Goal: Task Accomplishment & Management: Manage account settings

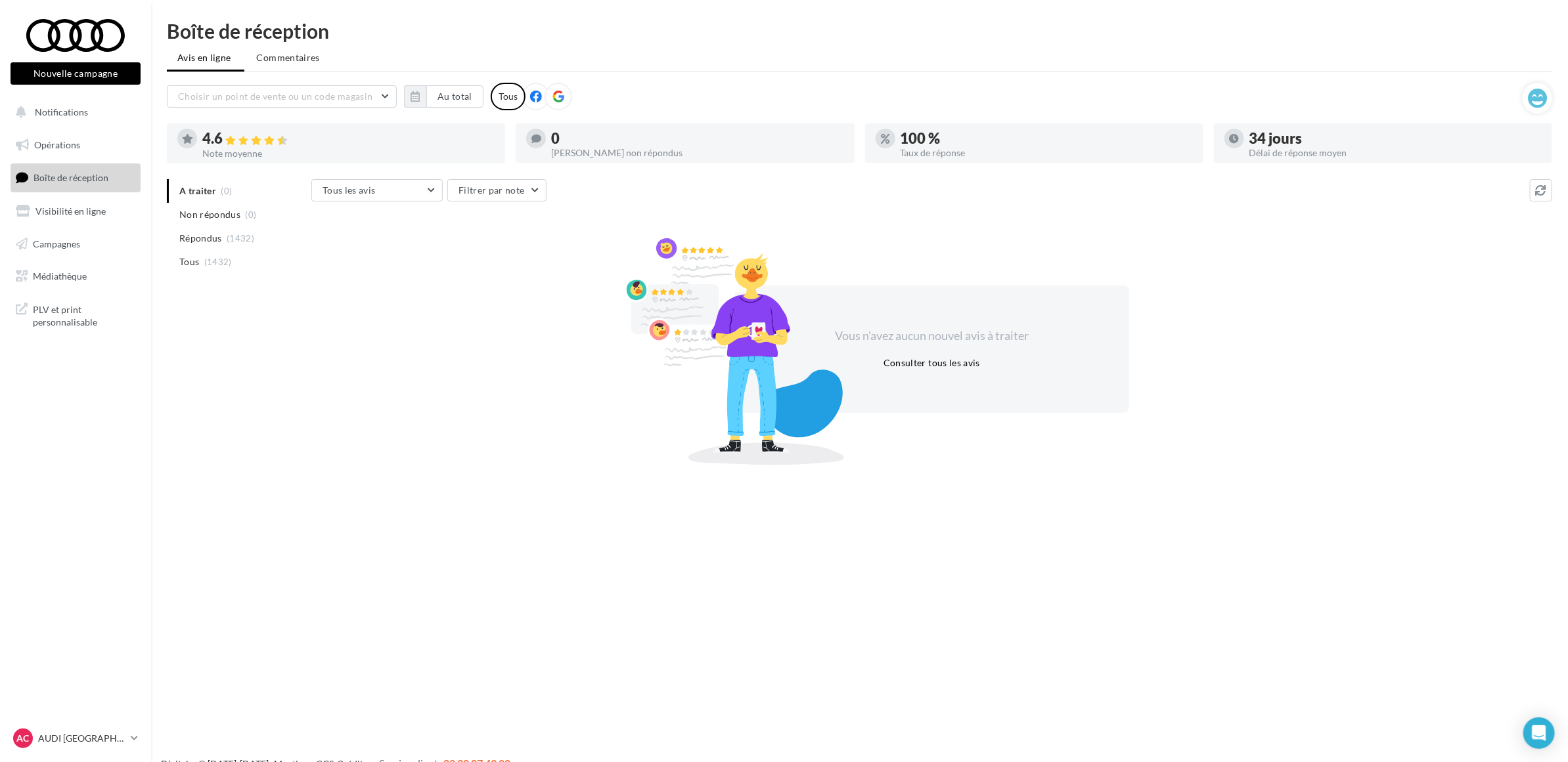
click at [205, 293] on div "A traiter (0) Non répondus (0) Répondus (1432) Tous (1432)" at bounding box center [239, 237] width 145 height 116
click at [228, 212] on span "Non répondus" at bounding box center [210, 215] width 61 height 13
click at [227, 196] on li "A traiter (0)" at bounding box center [236, 191] width 139 height 24
click at [219, 238] on span "Répondus" at bounding box center [201, 238] width 43 height 13
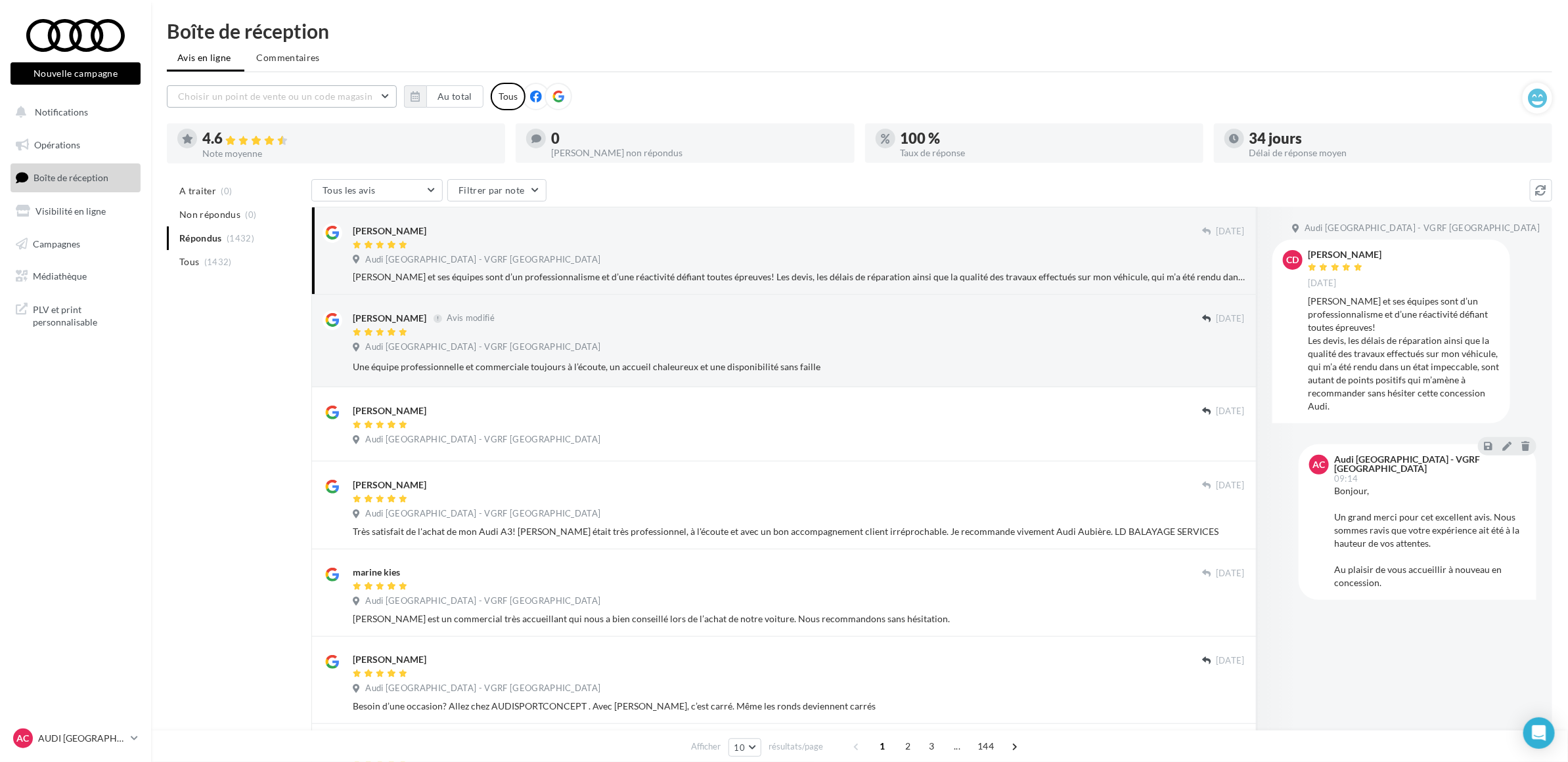
click at [340, 97] on span "Choisir un point de vente ou un code magasin" at bounding box center [274, 97] width 194 height 12
click at [250, 338] on div "A traiter (0) Non répondus (0) Répondus (1432) Tous (1432) Tous les avis Tous l…" at bounding box center [860, 645] width 1385 height 931
